Goal: Navigation & Orientation: Find specific page/section

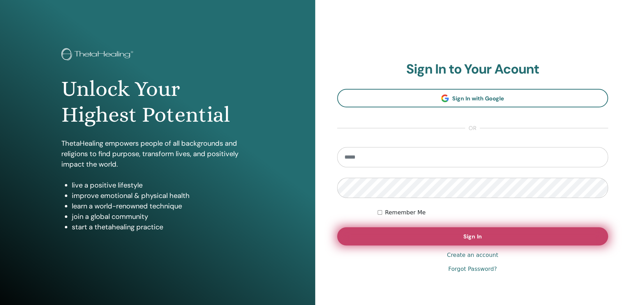
type input "**********"
click at [468, 238] on span "Sign In" at bounding box center [473, 236] width 18 height 7
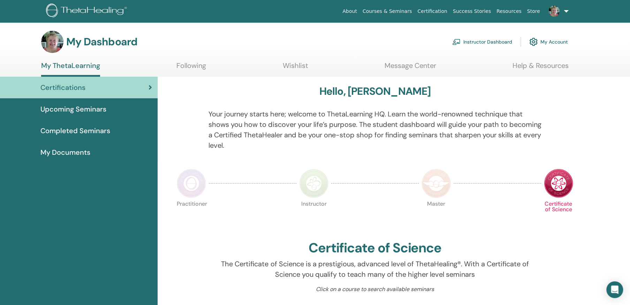
click at [480, 40] on link "Instructor Dashboard" at bounding box center [482, 41] width 60 height 15
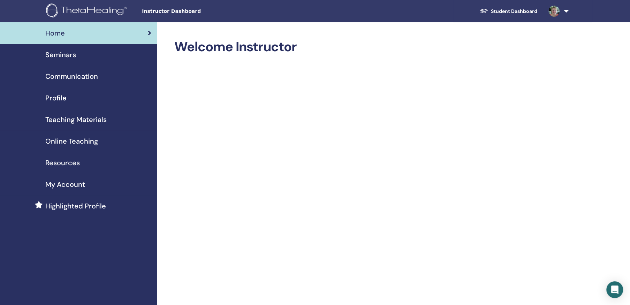
click at [60, 54] on span "Seminars" at bounding box center [60, 55] width 31 height 10
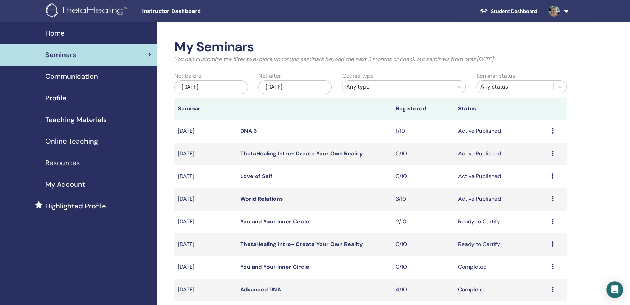
click at [552, 197] on icon at bounding box center [553, 199] width 2 height 6
click at [538, 223] on link "Attendees" at bounding box center [536, 223] width 27 height 7
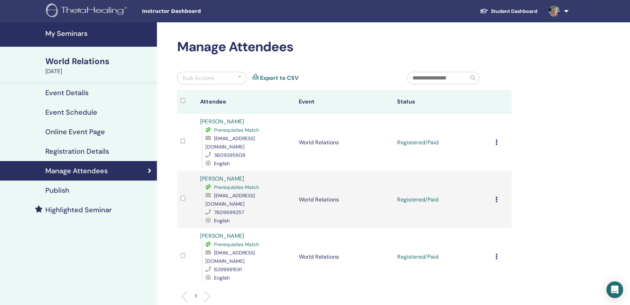
click at [72, 32] on h4 "My Seminars" at bounding box center [98, 33] width 107 height 8
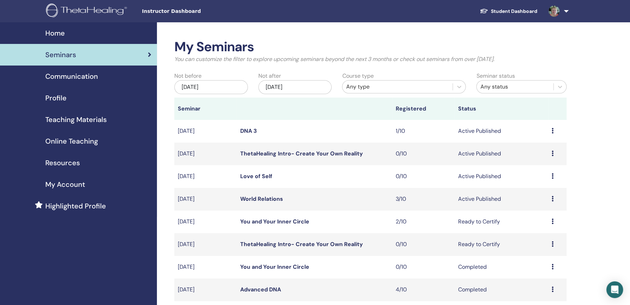
click at [263, 177] on link "Love of Self" at bounding box center [256, 176] width 32 height 7
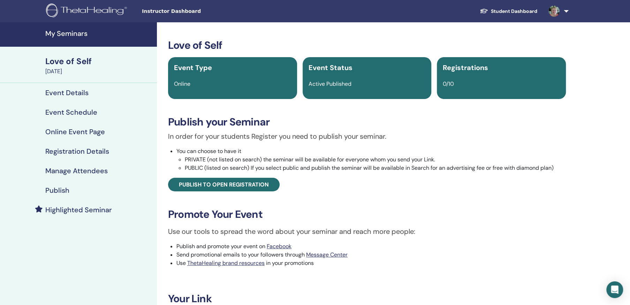
click at [80, 60] on div "Love of Self" at bounding box center [98, 61] width 107 height 12
click at [74, 111] on h4 "Event Schedule" at bounding box center [71, 112] width 52 height 8
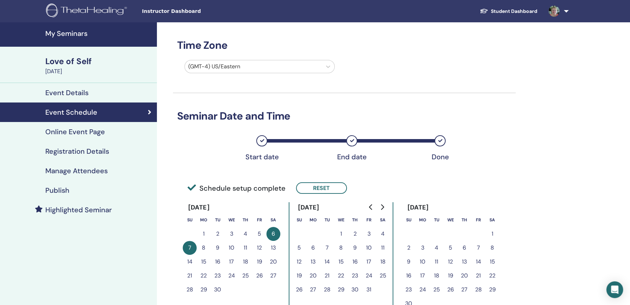
click at [231, 233] on button "3" at bounding box center [232, 234] width 14 height 14
click at [82, 60] on div "Love of Self" at bounding box center [98, 61] width 107 height 12
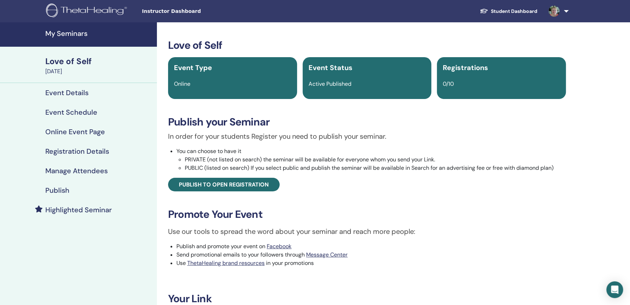
click at [76, 92] on h4 "Event Details" at bounding box center [66, 93] width 43 height 8
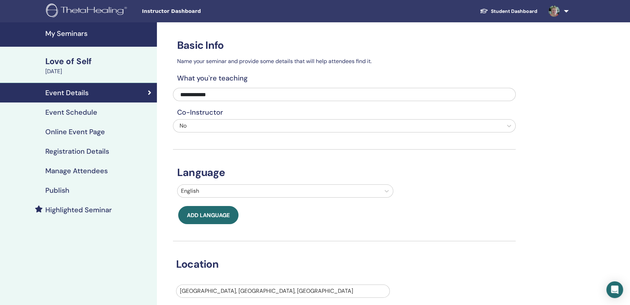
click at [58, 149] on h4 "Registration Details" at bounding box center [77, 151] width 64 height 8
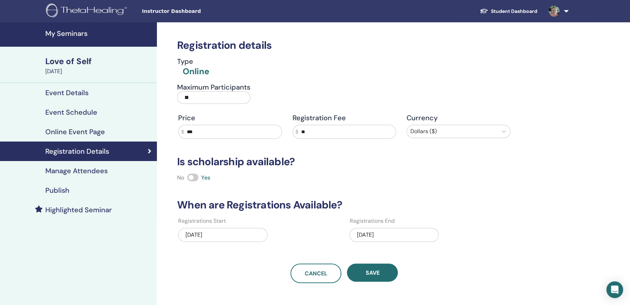
click at [56, 172] on h4 "Manage Attendees" at bounding box center [76, 171] width 62 height 8
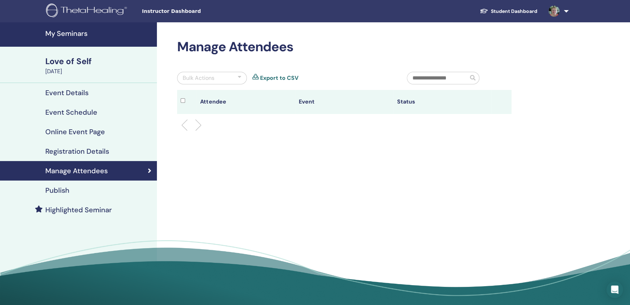
click at [557, 10] on img at bounding box center [554, 11] width 11 height 11
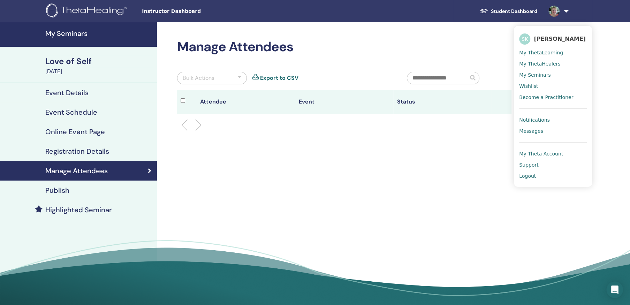
click at [550, 51] on span "My ThetaLearning" at bounding box center [541, 53] width 44 height 6
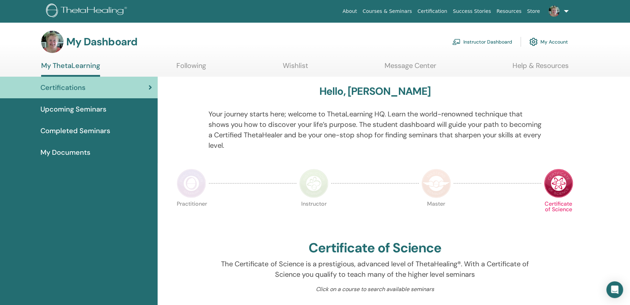
click at [63, 107] on span "Upcoming Seminars" at bounding box center [73, 109] width 66 height 10
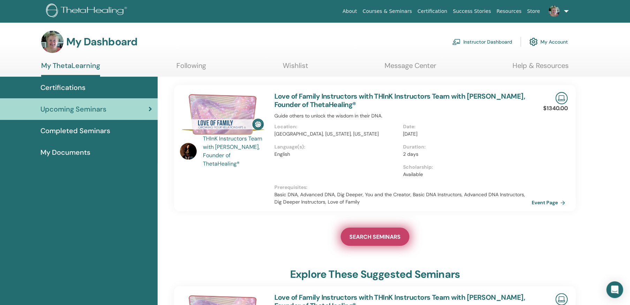
click at [376, 235] on span "SEARCH SEMINARS" at bounding box center [375, 236] width 51 height 7
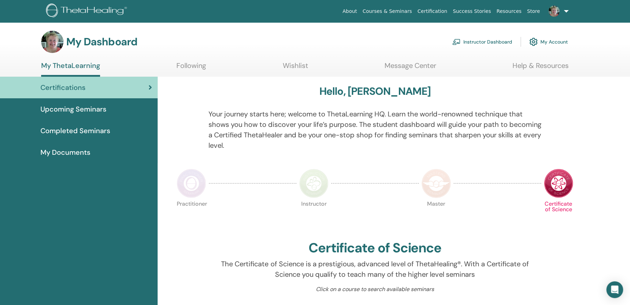
click at [494, 40] on link "Instructor Dashboard" at bounding box center [482, 41] width 60 height 15
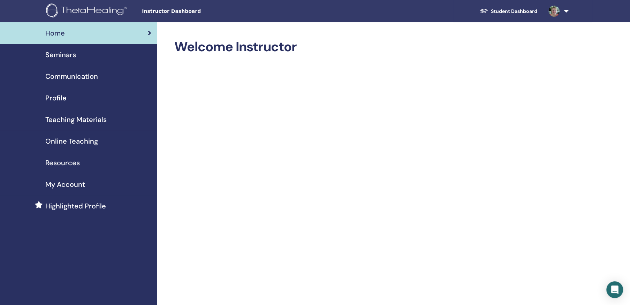
click at [68, 53] on span "Seminars" at bounding box center [60, 55] width 31 height 10
